Goal: Task Accomplishment & Management: Use online tool/utility

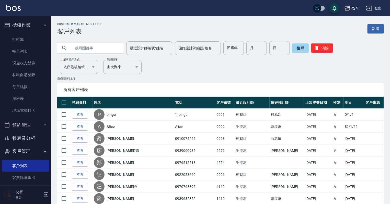
drag, startPoint x: 90, startPoint y: 46, endPoint x: 92, endPoint y: 52, distance: 6.5
click at [90, 46] on input "text" at bounding box center [96, 48] width 48 height 14
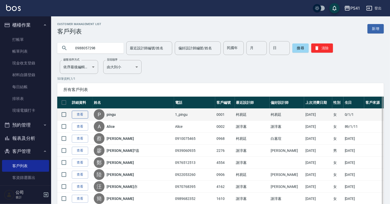
type input "0988057298"
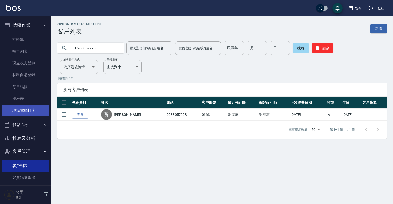
click at [29, 106] on link "現場電腦打卡" at bounding box center [25, 111] width 47 height 12
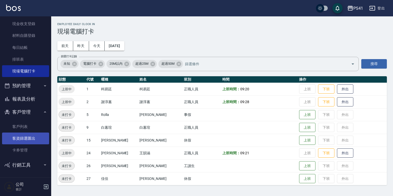
drag, startPoint x: 24, startPoint y: 125, endPoint x: 24, endPoint y: 133, distance: 8.2
click at [24, 125] on link "客戶列表" at bounding box center [25, 127] width 47 height 12
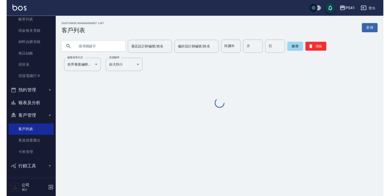
scroll to position [31, 0]
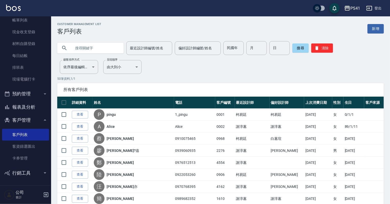
click at [104, 46] on input "text" at bounding box center [96, 48] width 48 height 14
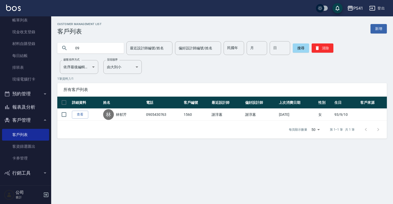
type input "0"
type input "0923123410"
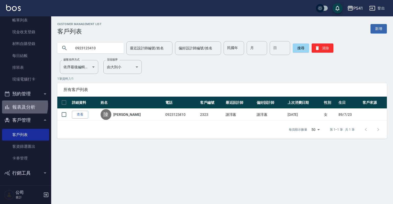
click at [15, 107] on button "報表及分析" at bounding box center [25, 107] width 47 height 13
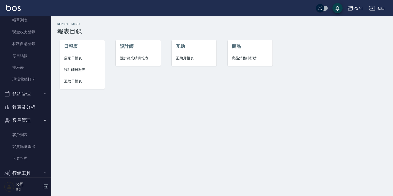
click at [76, 70] on span "設計師日報表" at bounding box center [82, 69] width 37 height 5
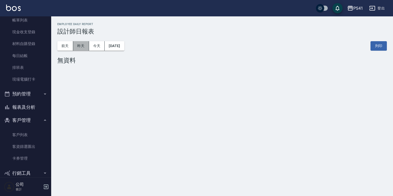
click at [82, 49] on button "昨天" at bounding box center [81, 45] width 16 height 9
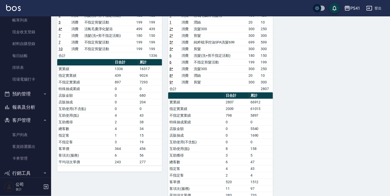
scroll to position [57, 0]
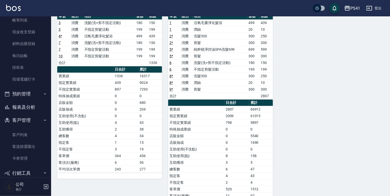
click at [20, 106] on button "報表及分析" at bounding box center [25, 107] width 47 height 13
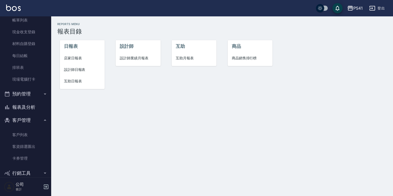
click at [153, 56] on span "設計師業績月報表" at bounding box center [138, 58] width 37 height 5
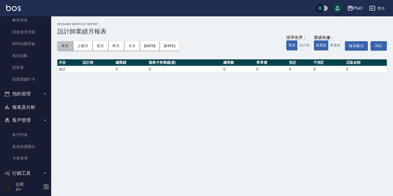
click at [60, 49] on button "本月" at bounding box center [65, 45] width 16 height 9
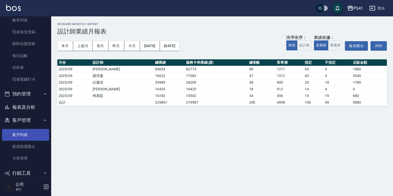
click at [26, 134] on link "客戶列表" at bounding box center [25, 135] width 47 height 12
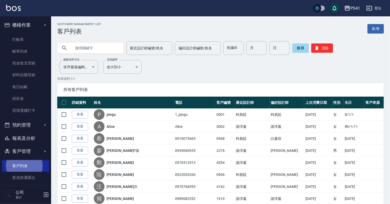
click at [23, 143] on button "報表及分析" at bounding box center [25, 138] width 47 height 13
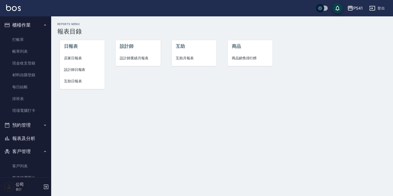
click at [74, 70] on span "設計師日報表" at bounding box center [82, 69] width 37 height 5
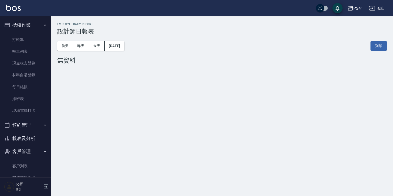
click at [20, 137] on button "報表及分析" at bounding box center [25, 138] width 47 height 13
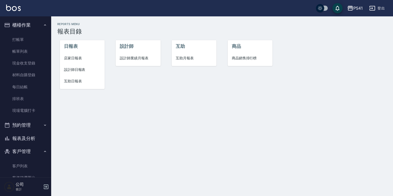
click at [142, 57] on span "設計師業績月報表" at bounding box center [138, 58] width 37 height 5
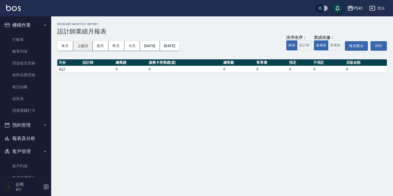
click at [86, 46] on button "上個月" at bounding box center [82, 45] width 19 height 9
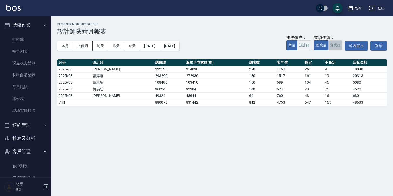
click at [334, 43] on button "實業績" at bounding box center [335, 45] width 14 height 10
click at [18, 137] on button "報表及分析" at bounding box center [25, 138] width 47 height 13
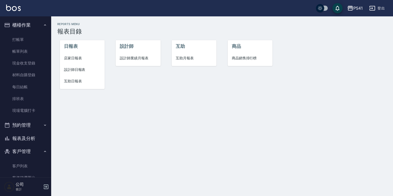
click at [181, 53] on li "互助月報表" at bounding box center [194, 58] width 45 height 12
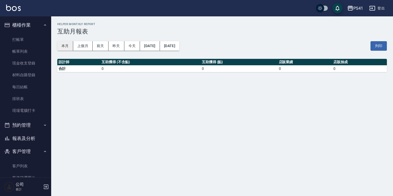
drag, startPoint x: 66, startPoint y: 46, endPoint x: 59, endPoint y: 45, distance: 6.5
click at [59, 45] on button "本月" at bounding box center [65, 45] width 16 height 9
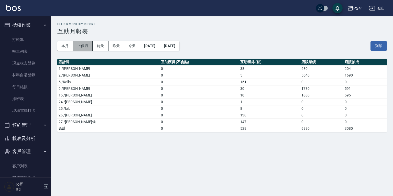
click at [82, 44] on button "上個月" at bounding box center [82, 45] width 19 height 9
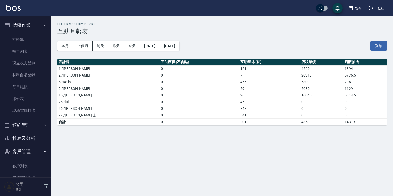
drag, startPoint x: 248, startPoint y: 36, endPoint x: 248, endPoint y: 40, distance: 3.8
click at [248, 40] on div "本月 上個月 [DATE] [DATE] [DATE] [DATE] [DATE] 列印" at bounding box center [222, 46] width 330 height 22
drag, startPoint x: 252, startPoint y: 35, endPoint x: 252, endPoint y: 50, distance: 15.1
click at [252, 50] on div "本月 上個月 [DATE] [DATE] [DATE] [DATE] [DATE] 列印" at bounding box center [222, 46] width 330 height 22
drag, startPoint x: 295, startPoint y: 95, endPoint x: 192, endPoint y: 96, distance: 102.9
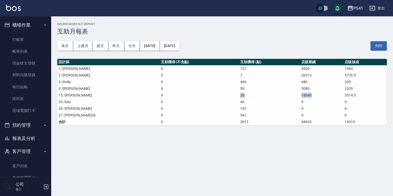
click at [192, 96] on tr "15 /[PERSON_NAME]0 26 18040 5314.5" at bounding box center [222, 95] width 330 height 7
click at [228, 130] on div "PS41 [DATE] - [DATE] 互助月報表 列印時間： [DATE][PHONE_NUMBER]:52 Helper Monthly Report …" at bounding box center [222, 73] width 342 height 115
drag, startPoint x: 27, startPoint y: 139, endPoint x: 34, endPoint y: 132, distance: 10.1
click at [27, 140] on button "報表及分析" at bounding box center [25, 138] width 47 height 13
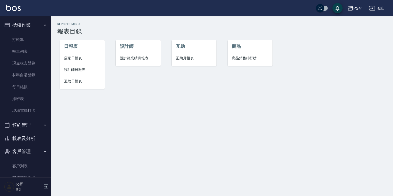
click at [123, 56] on span "設計師業績月報表" at bounding box center [138, 58] width 37 height 5
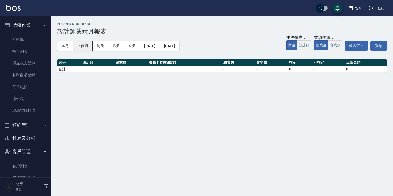
click at [85, 48] on button "上個月" at bounding box center [82, 45] width 19 height 9
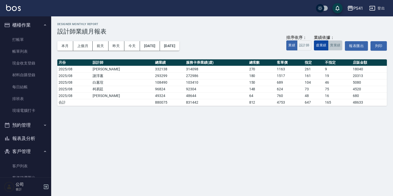
drag, startPoint x: 333, startPoint y: 43, endPoint x: 327, endPoint y: 47, distance: 7.7
click at [334, 43] on button "實業績" at bounding box center [335, 45] width 14 height 10
click at [40, 139] on button "報表及分析" at bounding box center [25, 138] width 47 height 13
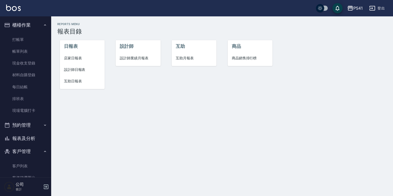
click at [191, 56] on span "互助月報表" at bounding box center [194, 58] width 37 height 5
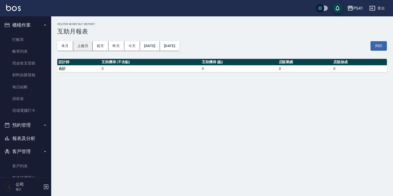
click at [88, 45] on button "上個月" at bounding box center [82, 45] width 19 height 9
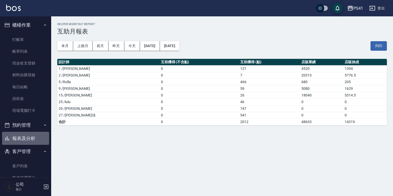
click at [31, 137] on button "報表及分析" at bounding box center [25, 138] width 47 height 13
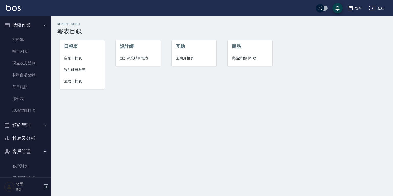
click at [78, 68] on span "設計師日報表" at bounding box center [82, 69] width 37 height 5
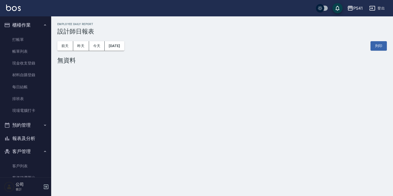
click at [26, 141] on button "報表及分析" at bounding box center [25, 138] width 47 height 13
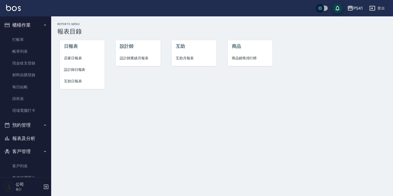
click at [189, 56] on span "互助月報表" at bounding box center [194, 58] width 37 height 5
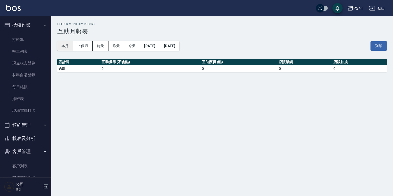
click at [67, 43] on button "本月" at bounding box center [65, 45] width 16 height 9
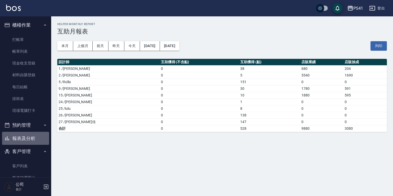
click at [37, 137] on button "報表及分析" at bounding box center [25, 138] width 47 height 13
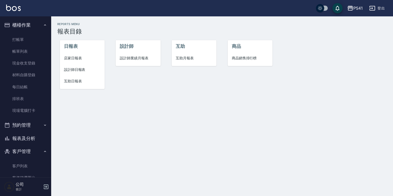
click at [140, 55] on li "設計師業績月報表" at bounding box center [138, 58] width 45 height 12
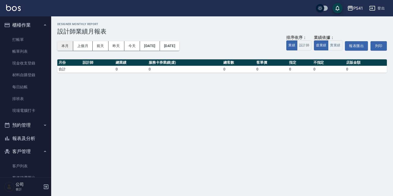
click at [70, 47] on button "本月" at bounding box center [65, 45] width 16 height 9
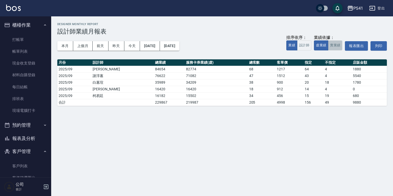
click at [337, 45] on button "實業績" at bounding box center [335, 45] width 14 height 10
click at [314, 47] on button "虛業績" at bounding box center [321, 45] width 14 height 10
click at [329, 47] on button "實業績" at bounding box center [335, 45] width 14 height 10
click at [319, 43] on button "虛業績" at bounding box center [321, 45] width 14 height 10
click at [334, 43] on button "實業績" at bounding box center [335, 45] width 14 height 10
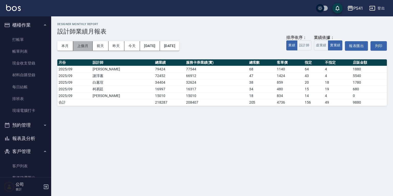
click at [88, 45] on button "上個月" at bounding box center [82, 45] width 19 height 9
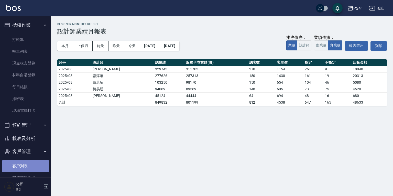
click at [28, 166] on link "客戶列表" at bounding box center [25, 166] width 47 height 12
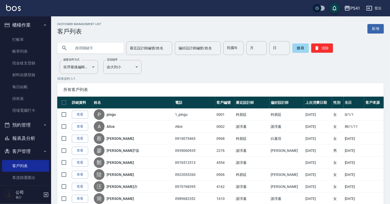
drag, startPoint x: 82, startPoint y: 51, endPoint x: 86, endPoint y: 47, distance: 5.3
click at [83, 50] on input "text" at bounding box center [96, 48] width 48 height 14
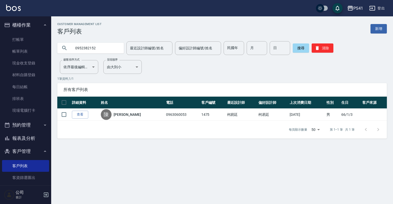
type input "0952382152"
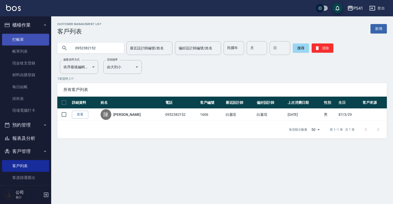
click at [15, 38] on link "打帳單" at bounding box center [25, 40] width 47 height 12
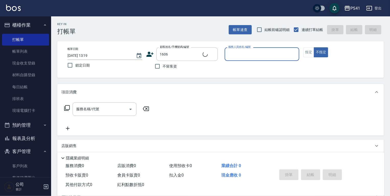
type input "[PERSON_NAME]/0952382152/1606"
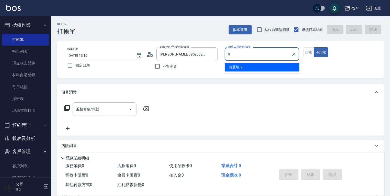
type input "白蕙瑄-9"
type button "false"
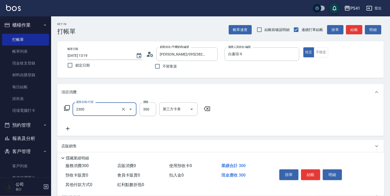
type input "剪髮(2300)"
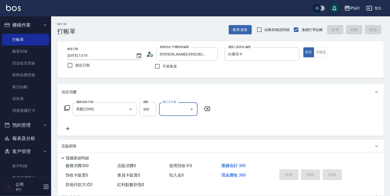
type input "[DATE] 13:20"
